Goal: Task Accomplishment & Management: Use online tool/utility

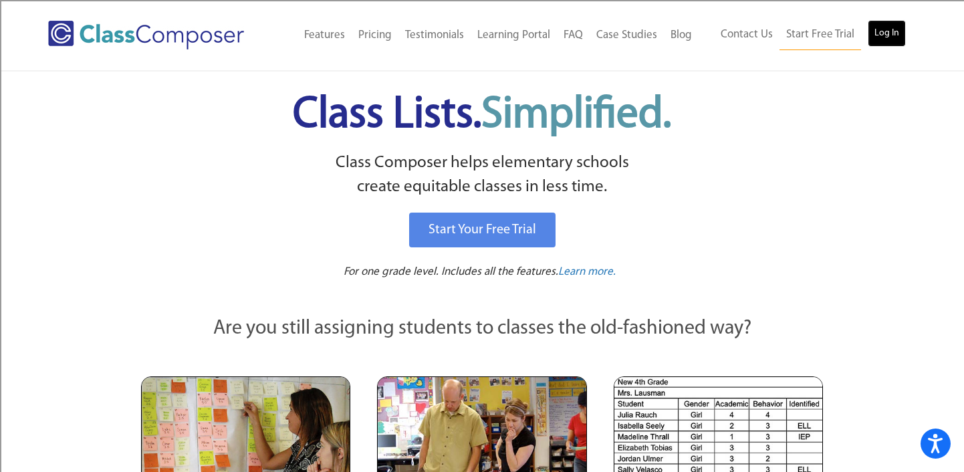
click at [883, 37] on link "Log In" at bounding box center [887, 33] width 38 height 27
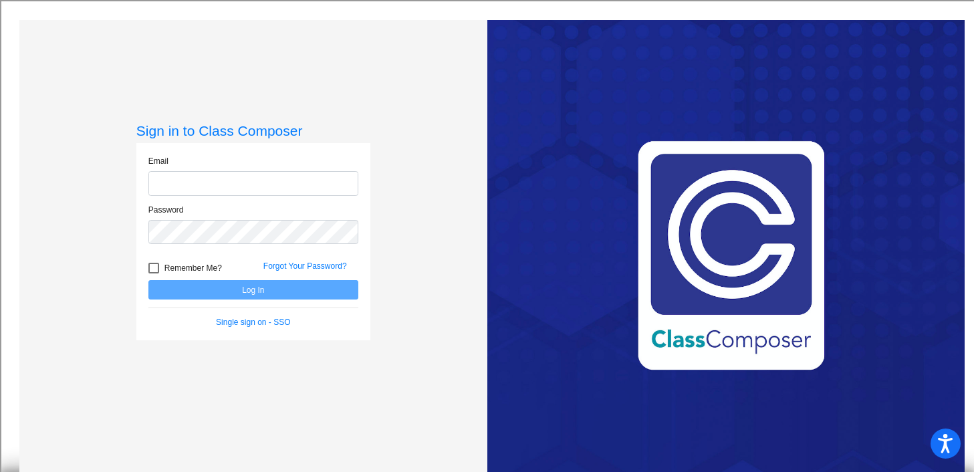
click at [322, 183] on input "email" at bounding box center [253, 183] width 210 height 25
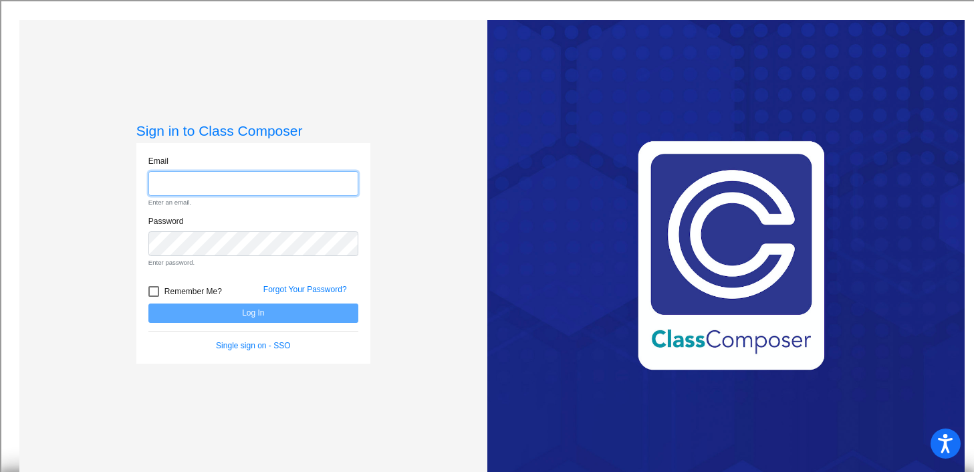
click at [255, 189] on input "email" at bounding box center [253, 183] width 210 height 25
type input "stowns@qcusd.org"
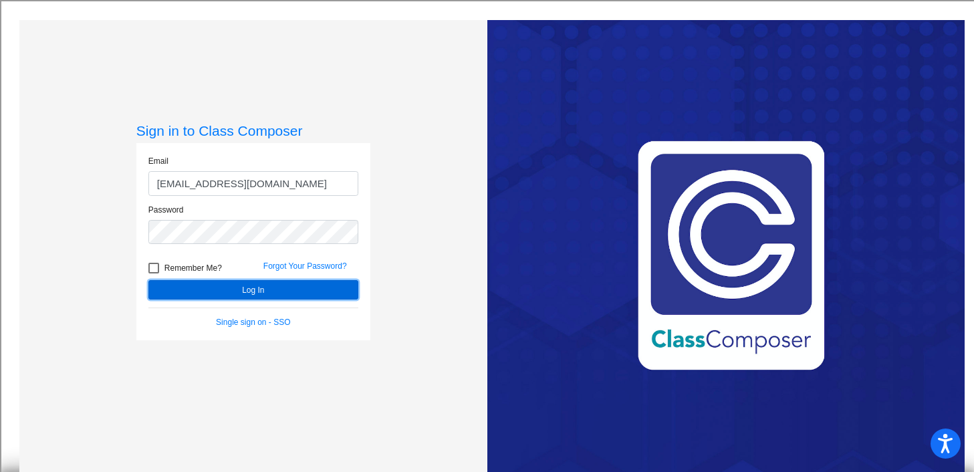
click at [241, 291] on button "Log In" at bounding box center [253, 289] width 210 height 19
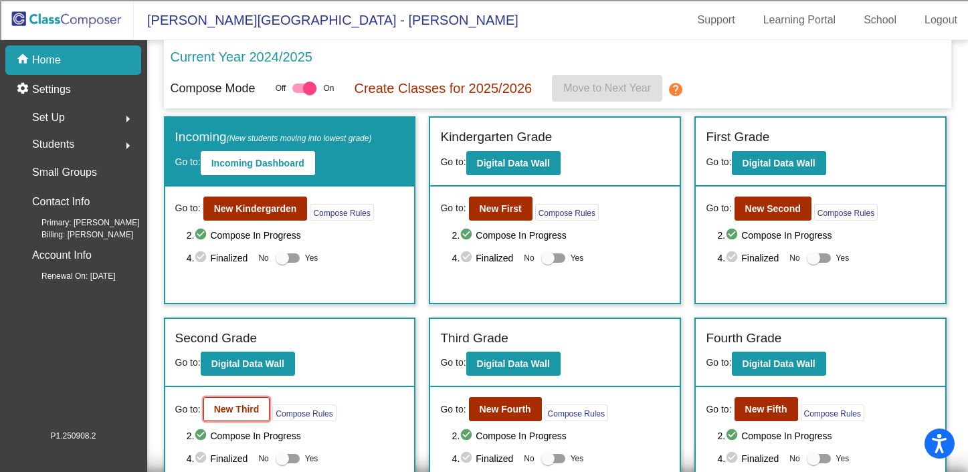
click at [237, 410] on b "New Third" at bounding box center [236, 409] width 45 height 11
